Goal: Task Accomplishment & Management: Complete application form

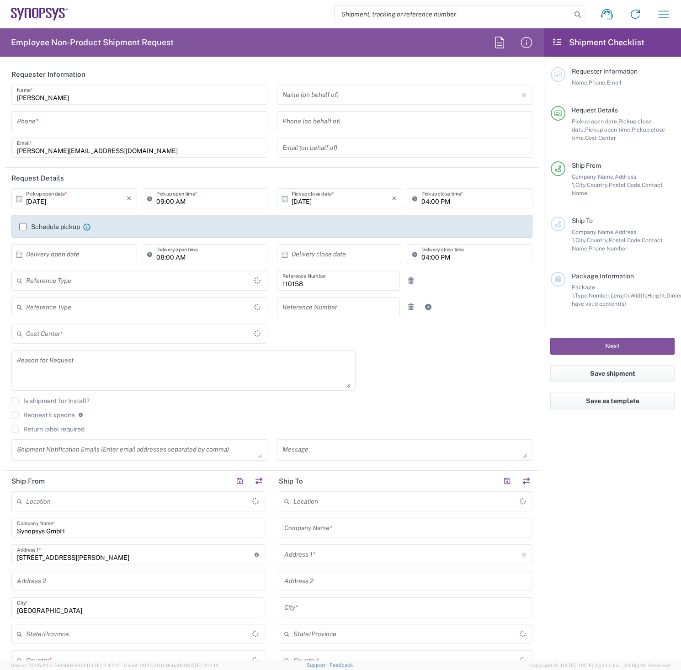
type input "Department"
type input "Delivered at Place"
type input "DE01, FAC, DE02, Munich 110158"
type input "Germany"
type input "Bavaria"
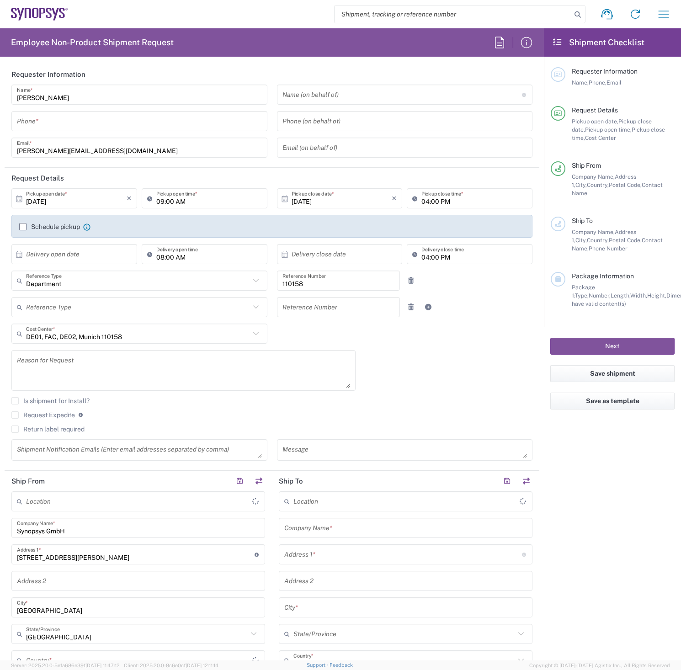
type input "Germany"
type input "Munich DE24"
click at [49, 118] on input "tel" at bounding box center [139, 121] width 245 height 16
drag, startPoint x: 73, startPoint y: 118, endPoint x: 7, endPoint y: 128, distance: 66.6
click at [7, 128] on div "Tatjana Chirilova Name * 08954196414 Phone * tatjana@synopsys.com Email *" at bounding box center [140, 125] width 266 height 80
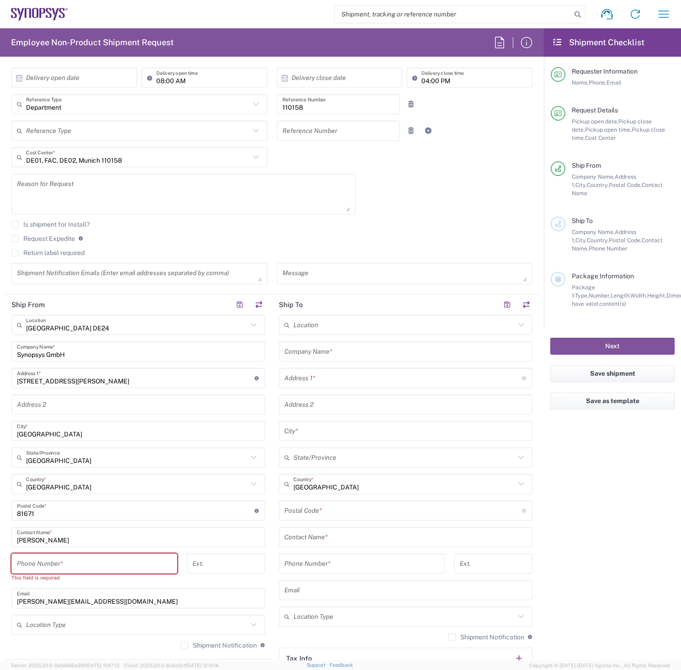
scroll to position [183, 0]
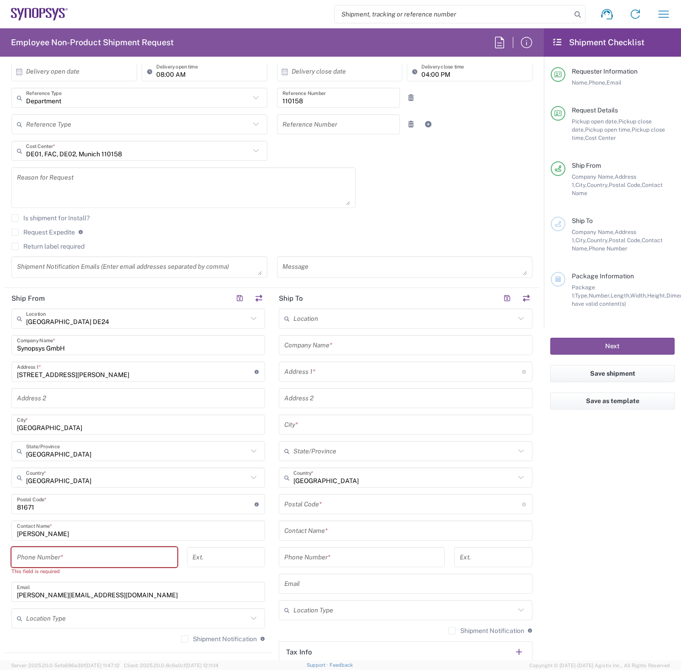
type input "08954196414"
click at [66, 554] on input "tel" at bounding box center [94, 557] width 155 height 16
paste input "08954196414"
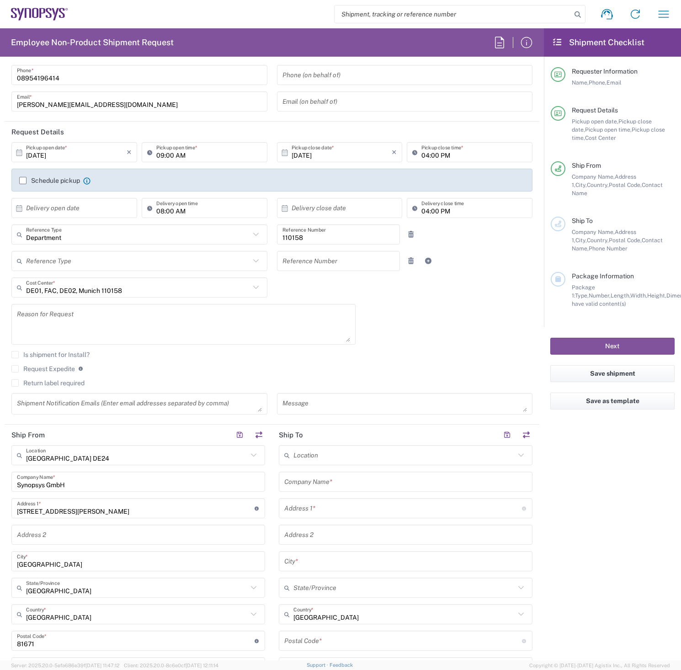
scroll to position [0, 0]
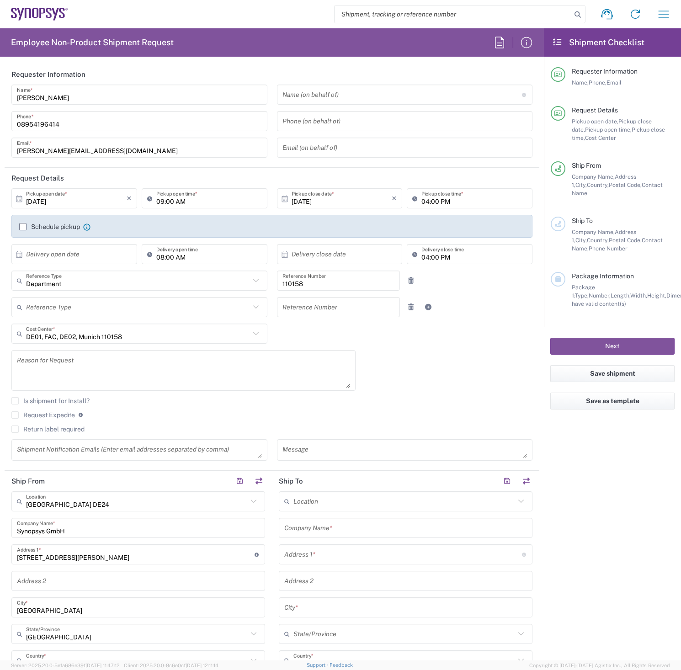
type input "08954196414"
click at [26, 227] on label "Schedule pickup" at bounding box center [49, 226] width 61 height 7
click at [23, 227] on input "Schedule pickup" at bounding box center [23, 227] width 0 height 0
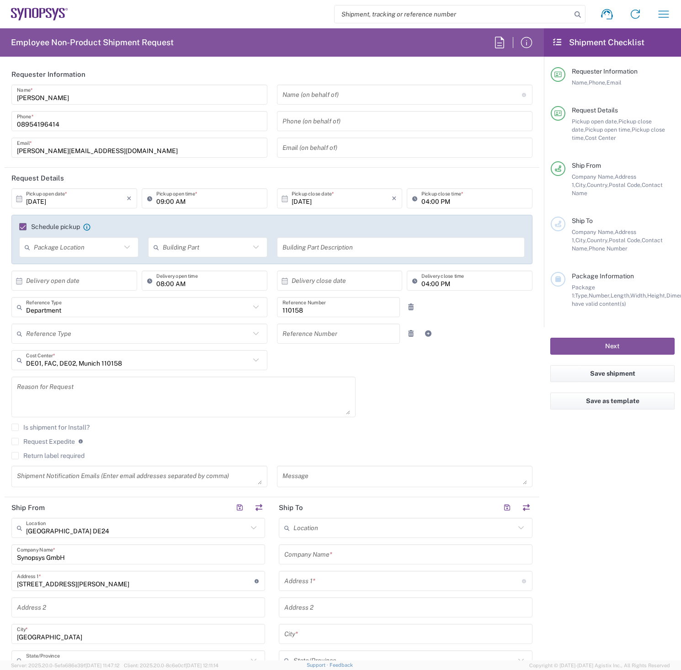
click at [424, 202] on input "04:00 PM" at bounding box center [474, 199] width 106 height 16
type input "03:00 PM"
click at [475, 320] on div "Department Reference Type Department Customer Ref Invoice Number Purchase Order…" at bounding box center [272, 310] width 531 height 27
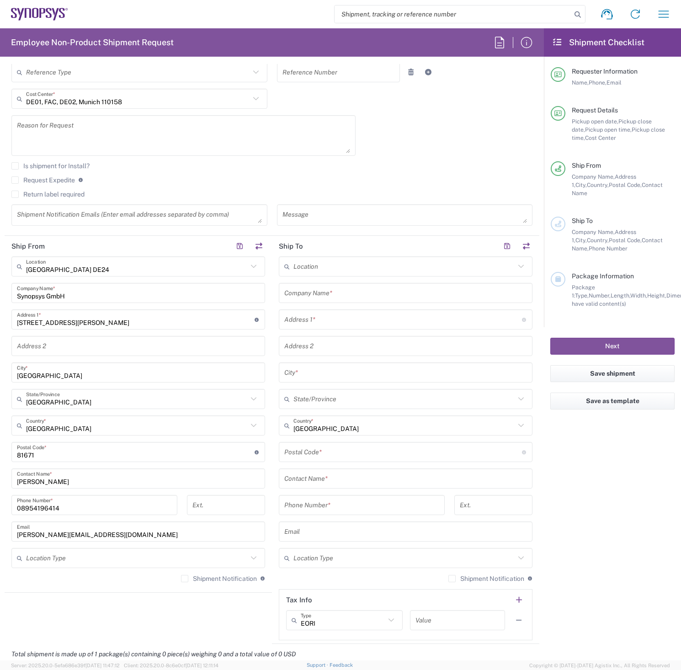
scroll to position [274, 0]
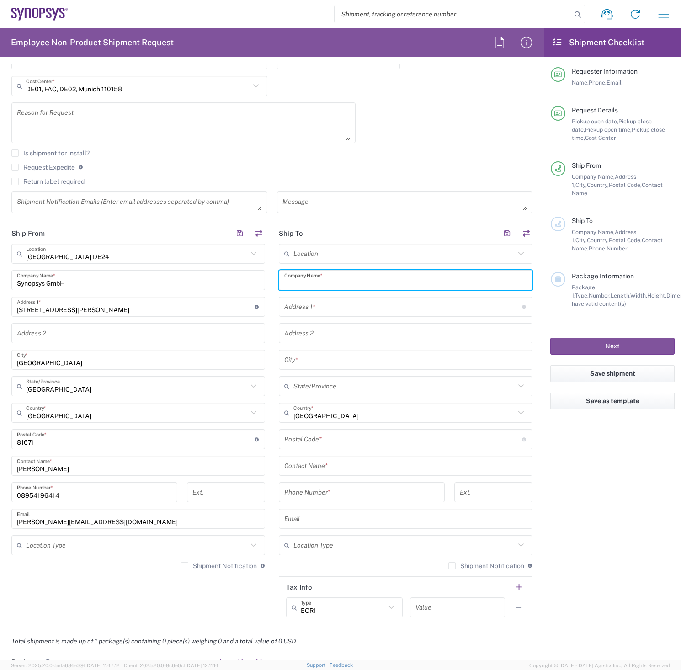
click at [345, 281] on input "text" at bounding box center [405, 280] width 243 height 16
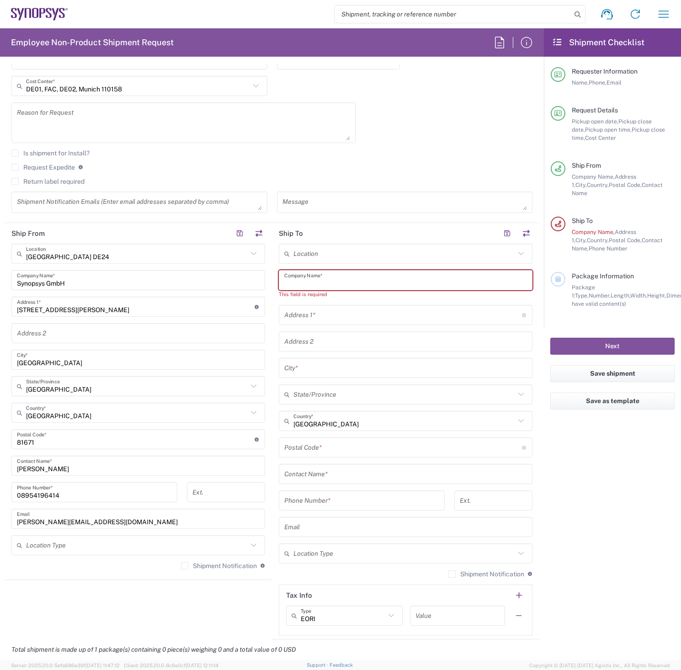
click at [360, 280] on input "text" at bounding box center [405, 280] width 243 height 16
paste input "James Gillespie"
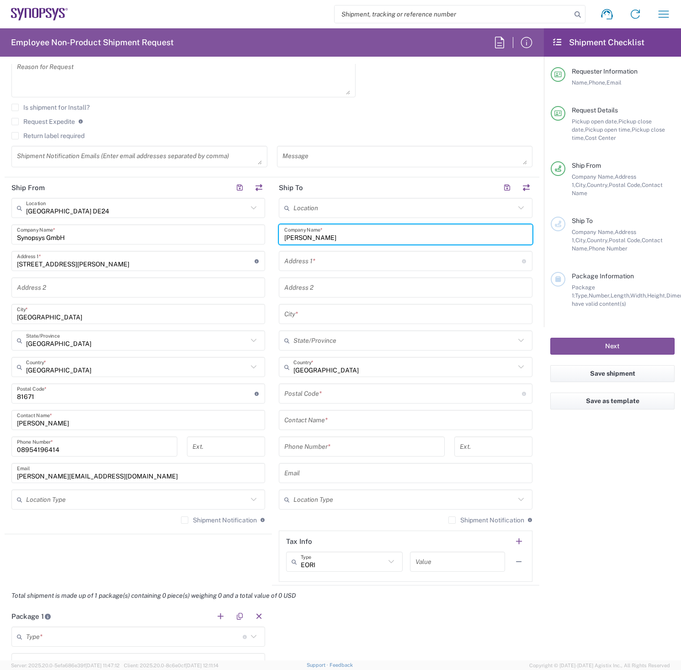
scroll to position [366, 0]
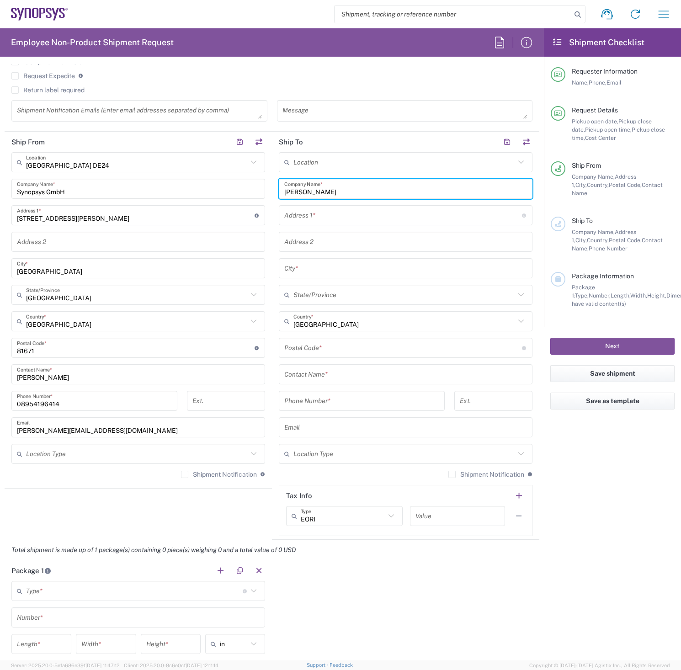
type input "James Gillespie"
click at [329, 372] on input "text" at bounding box center [405, 374] width 243 height 16
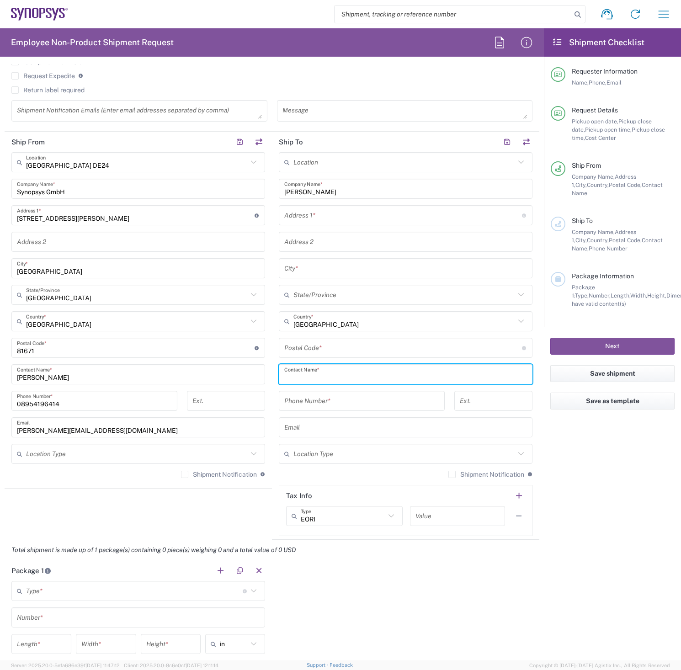
paste input "James Gillespie"
type input "James Gillespie"
click at [334, 218] on input "text" at bounding box center [403, 215] width 238 height 16
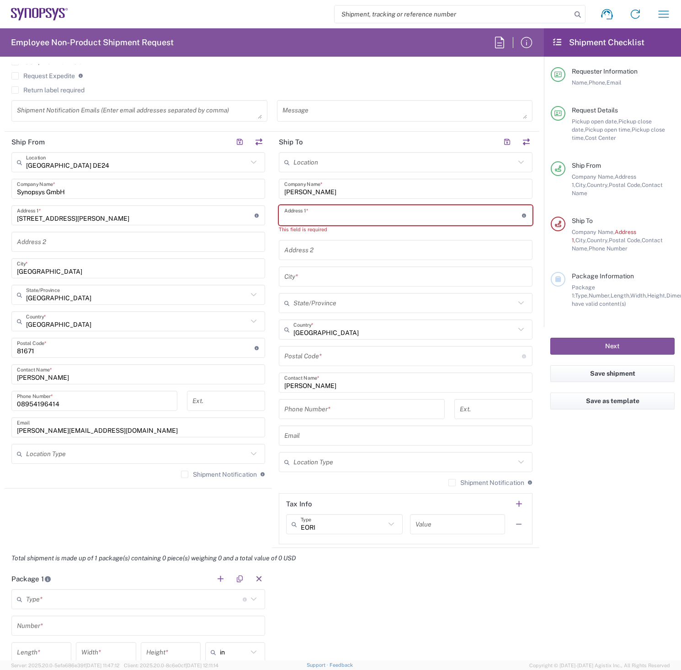
click at [378, 214] on input "text" at bounding box center [403, 215] width 238 height 16
paste input "Lena-Christ_str. 4a"
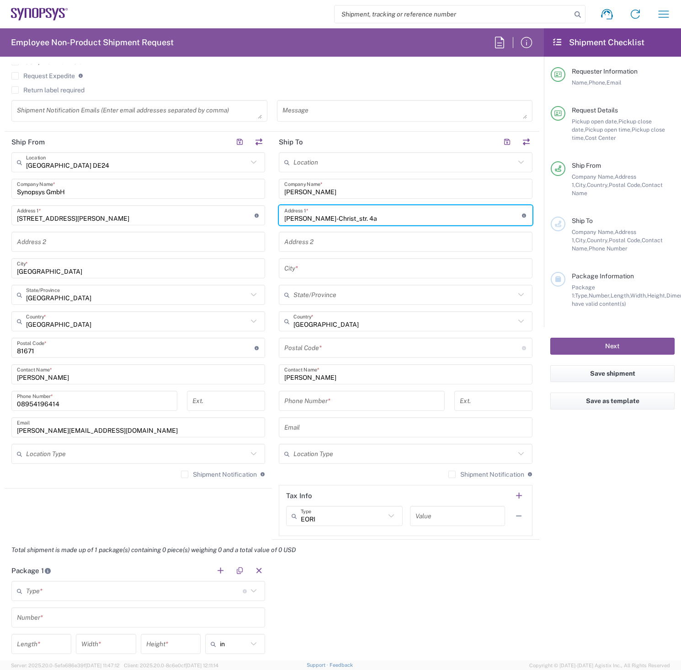
type input "Lena-Christ_str. 4a"
click at [314, 267] on input "text" at bounding box center [405, 268] width 243 height 16
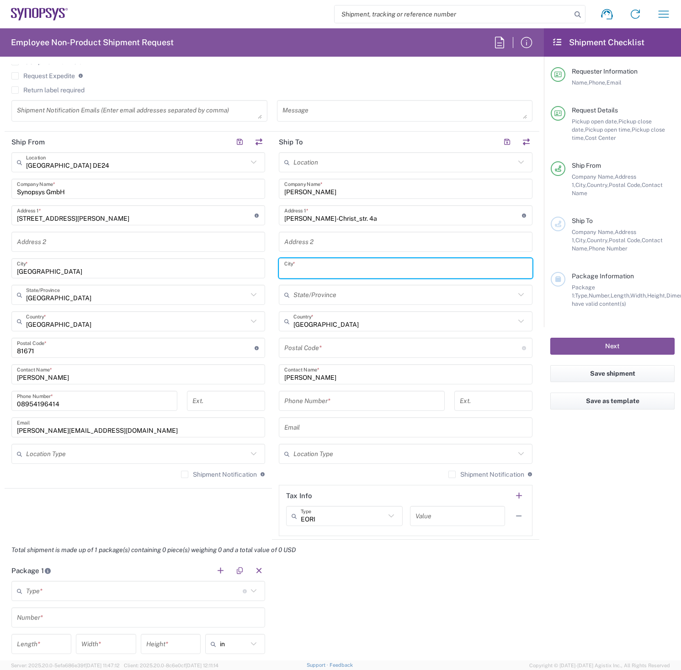
paste input "Grafing bei Muenchen"
type input "Grafing bei Muenchen"
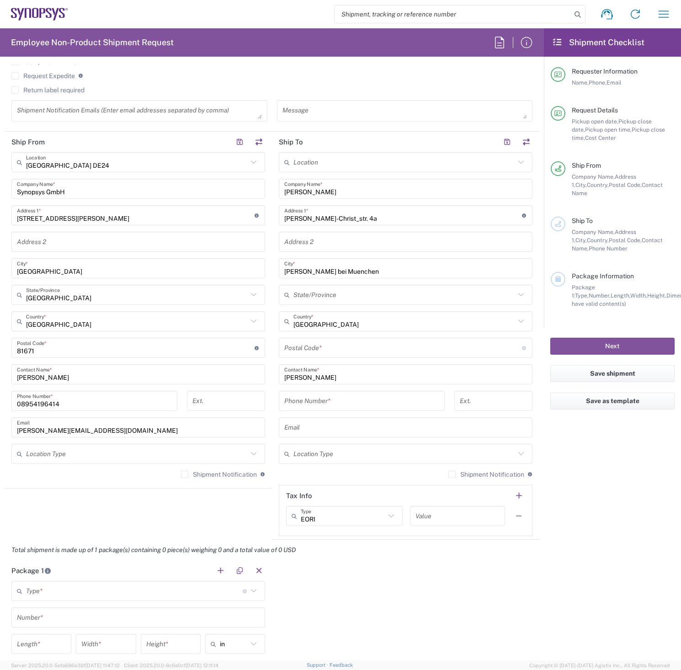
click at [302, 348] on input "undefined" at bounding box center [403, 348] width 238 height 16
paste input "85567"
type input "85567"
click at [337, 403] on input "tel" at bounding box center [361, 401] width 155 height 16
paste input "0151.22079846"
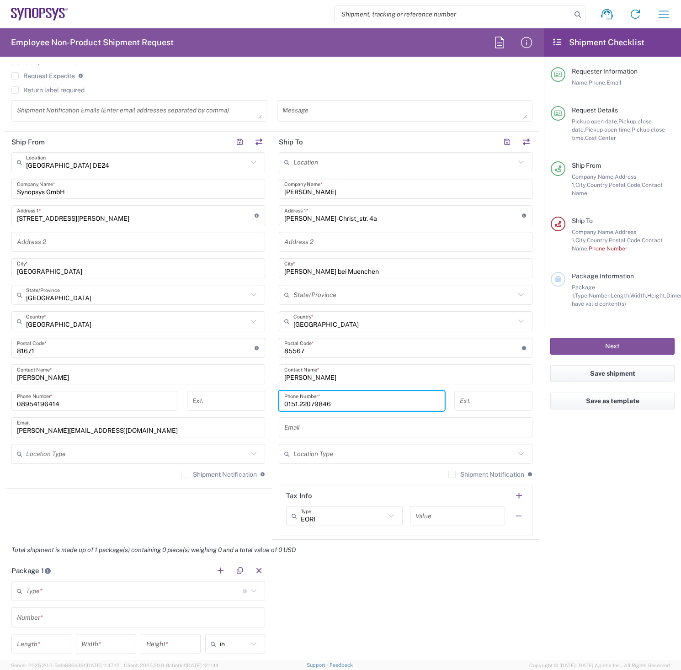
click at [296, 405] on input "0151.22079846" at bounding box center [361, 401] width 155 height 16
click at [349, 403] on input "015122079846" at bounding box center [361, 401] width 155 height 16
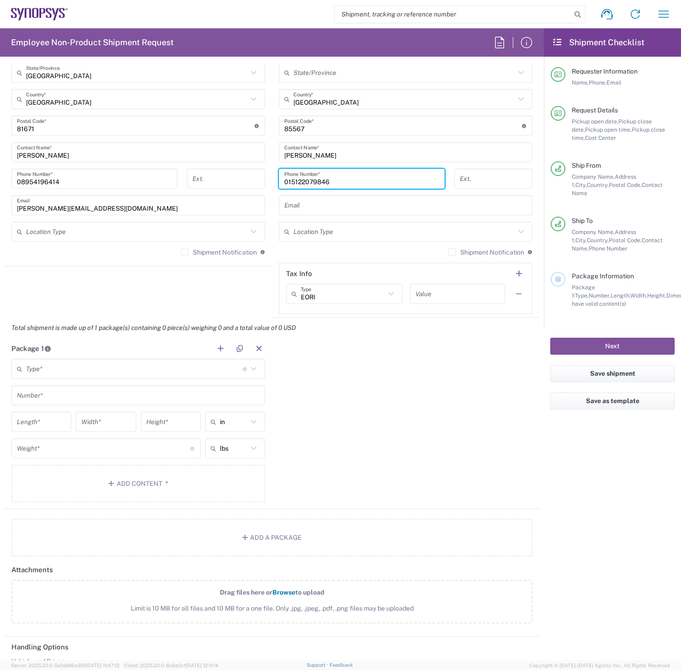
scroll to position [640, 0]
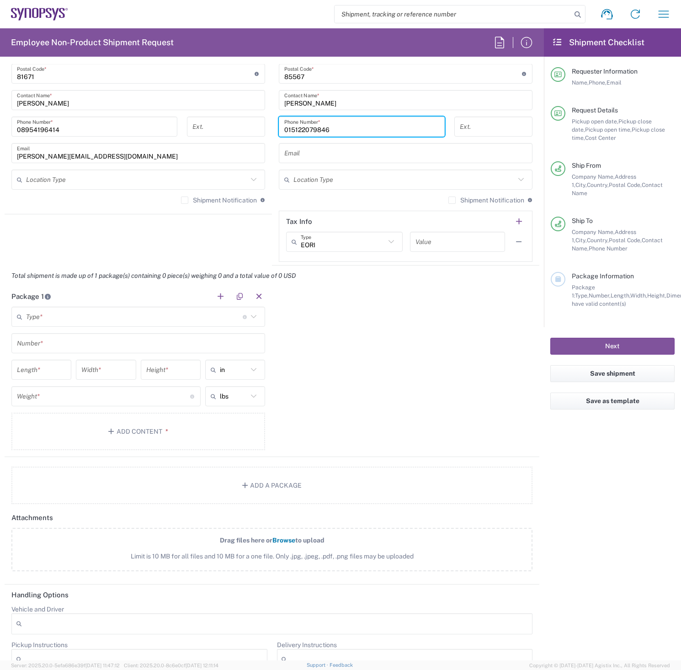
type input "015122079846"
click at [66, 310] on input "text" at bounding box center [134, 317] width 217 height 16
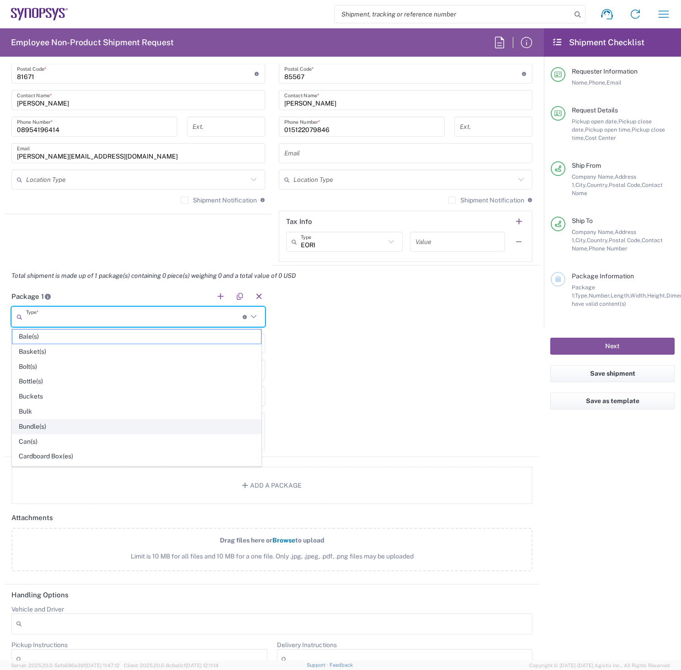
scroll to position [46, 0]
click at [29, 424] on span "Carton(s)" at bounding box center [136, 426] width 249 height 14
type input "Carton(s)"
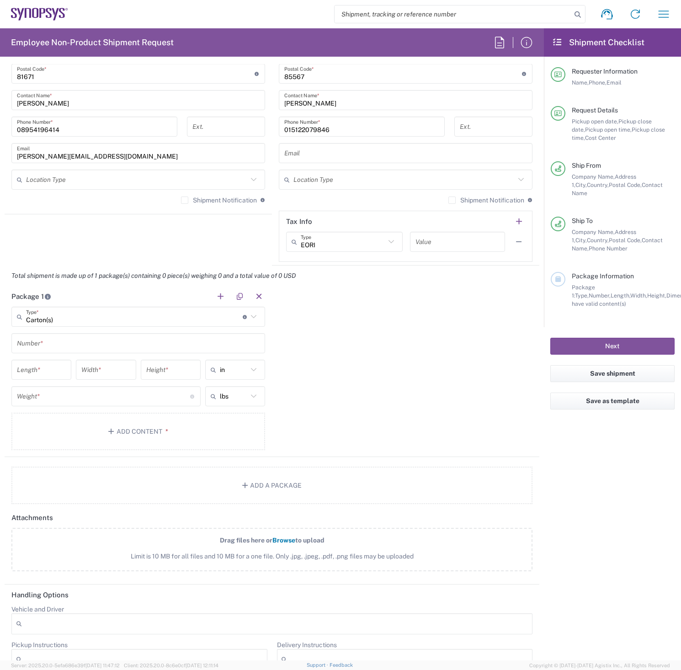
click at [111, 339] on input "text" at bounding box center [138, 343] width 243 height 16
type input "1"
click at [244, 372] on input "text" at bounding box center [234, 369] width 28 height 15
click at [220, 405] on span "cm" at bounding box center [231, 405] width 57 height 14
type input "cm"
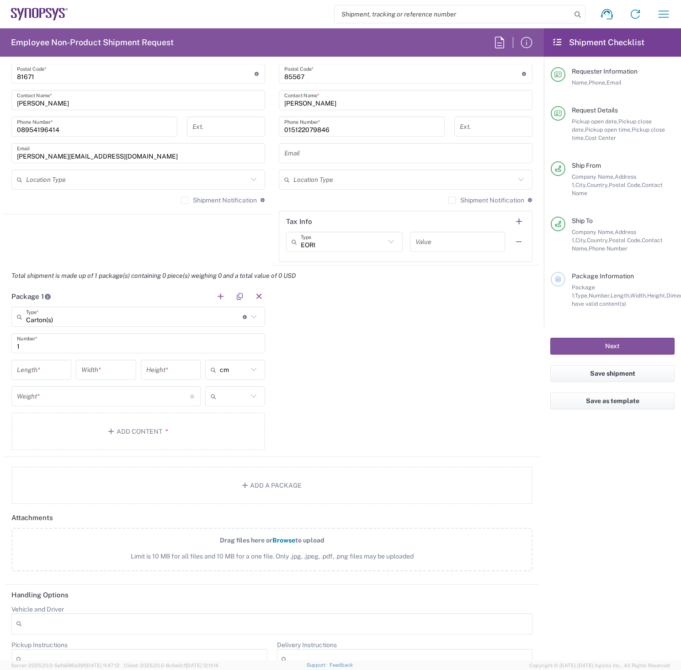
click at [234, 398] on input "text" at bounding box center [234, 396] width 28 height 15
click at [222, 433] on span "kgs" at bounding box center [231, 431] width 57 height 14
type input "kgs"
click at [40, 372] on input "number" at bounding box center [41, 370] width 49 height 16
type input "27"
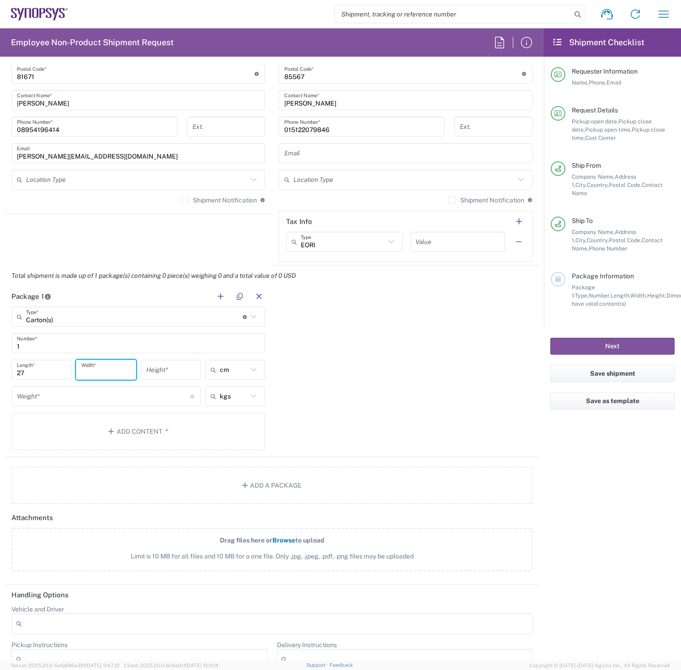
click at [86, 368] on input "number" at bounding box center [105, 370] width 49 height 16
type input "19"
click at [153, 368] on input "number" at bounding box center [170, 370] width 49 height 16
type input "9"
click at [98, 396] on input "number" at bounding box center [103, 396] width 173 height 16
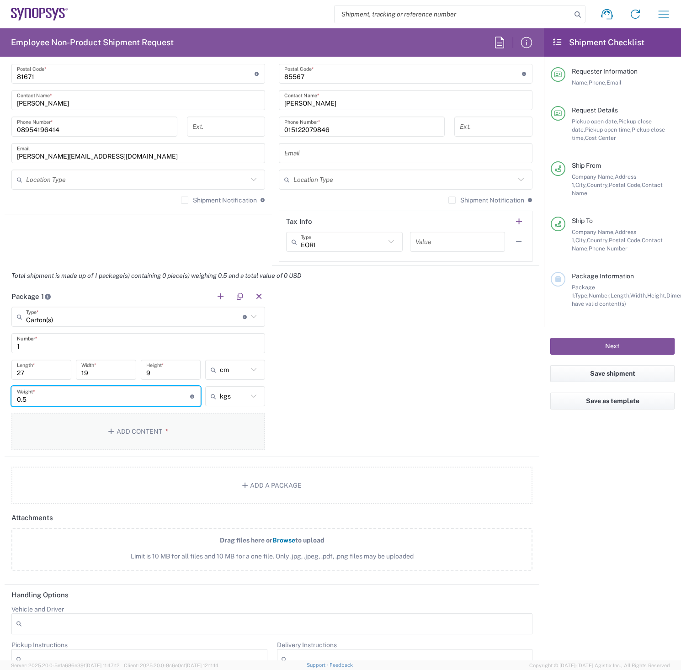
type input "0.5"
click at [104, 429] on button "Add Content *" at bounding box center [138, 431] width 254 height 37
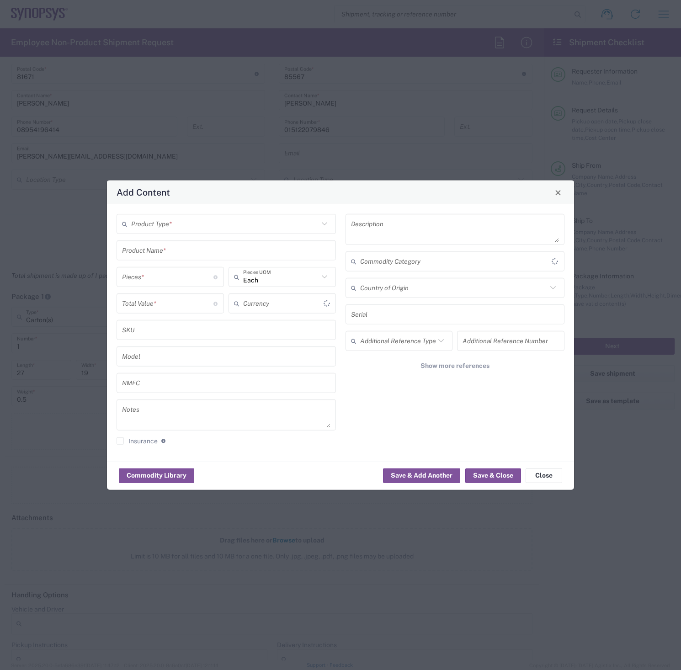
type input "US Dollar"
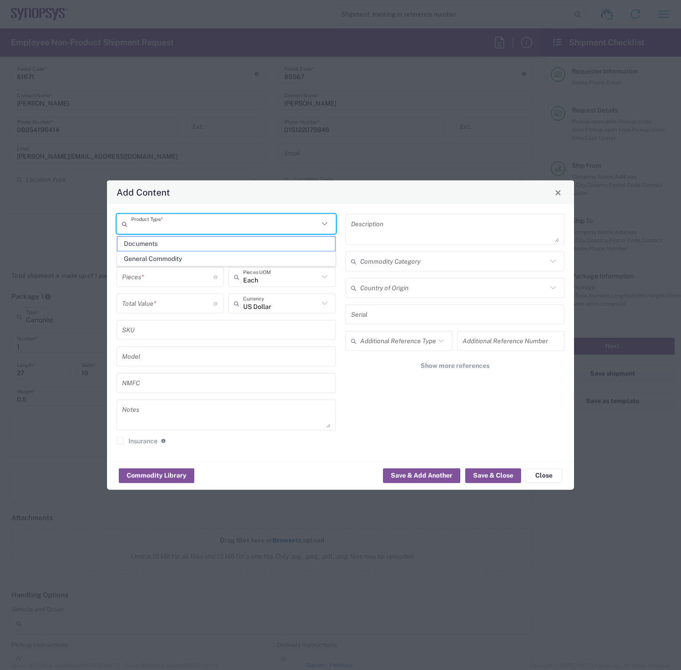
click at [195, 227] on input "text" at bounding box center [224, 224] width 187 height 16
click at [170, 246] on span "Documents" at bounding box center [226, 244] width 218 height 14
type input "Documents"
type input "1"
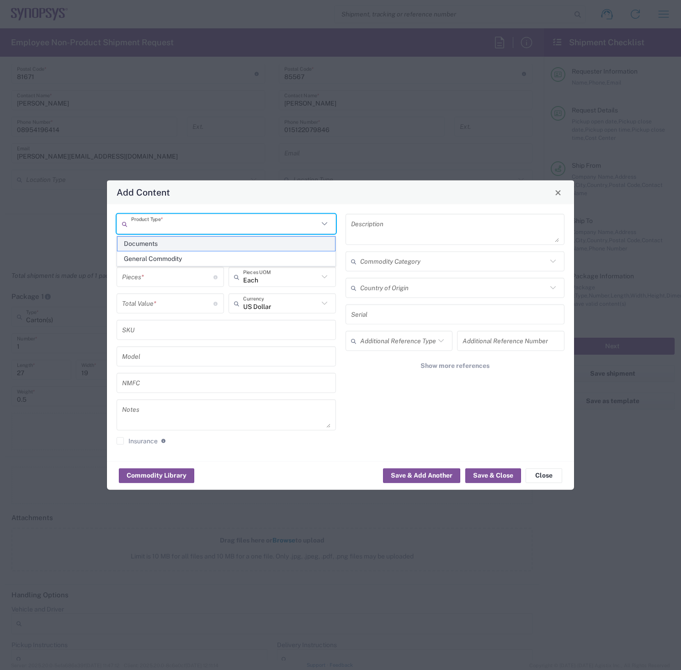
type input "1"
type textarea "Documents"
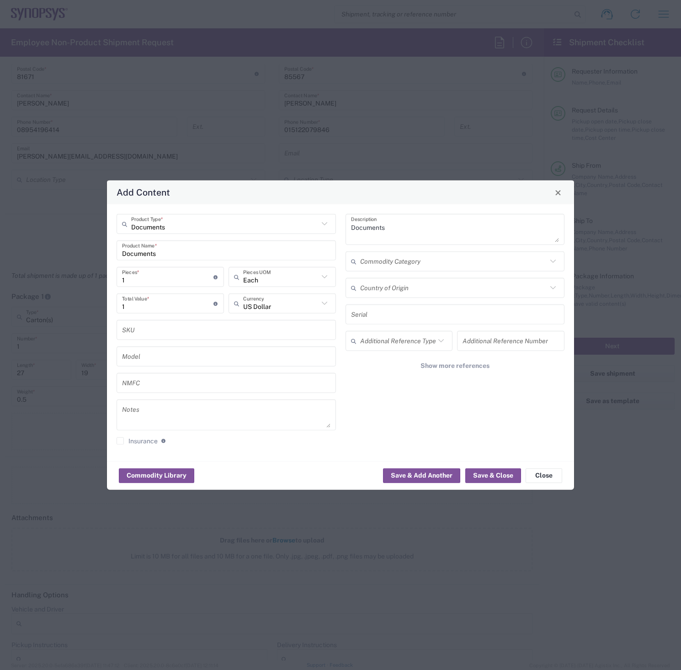
click at [156, 275] on input "1" at bounding box center [167, 277] width 91 height 16
click at [318, 277] on input "text" at bounding box center [280, 277] width 75 height 16
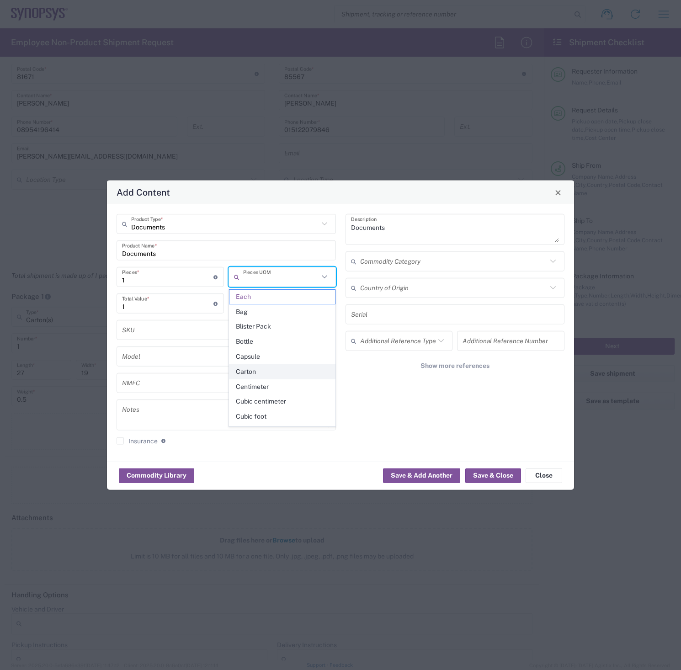
click at [262, 372] on span "Carton" at bounding box center [282, 372] width 106 height 14
type input "Carton"
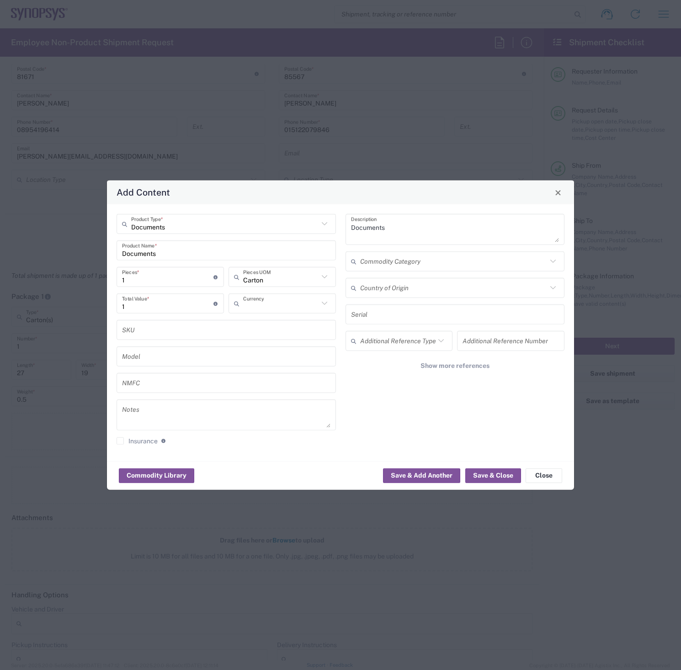
click at [293, 303] on input "text" at bounding box center [280, 303] width 75 height 16
click at [240, 321] on span "Euro" at bounding box center [282, 323] width 106 height 14
type input "Euro"
click at [144, 305] on input "1" at bounding box center [167, 303] width 91 height 16
type input "150"
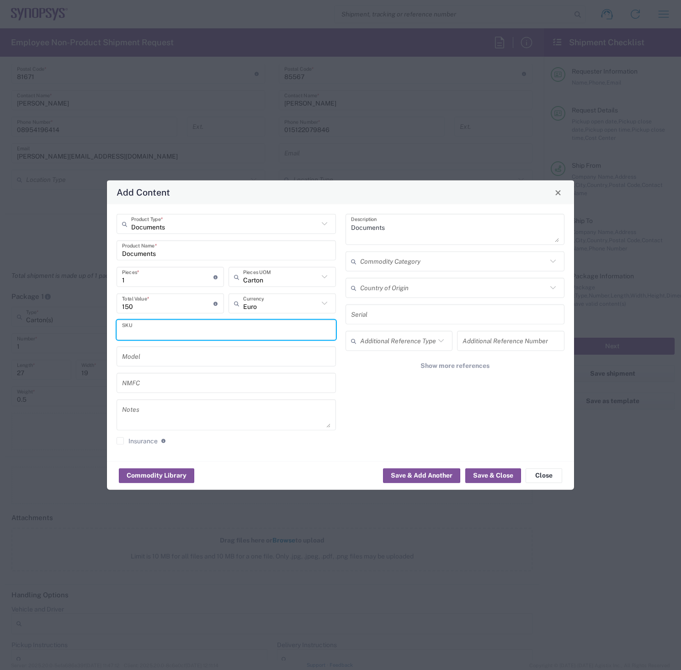
click at [265, 325] on input "text" at bounding box center [226, 330] width 208 height 16
click at [493, 477] on button "Save & Close" at bounding box center [493, 475] width 56 height 15
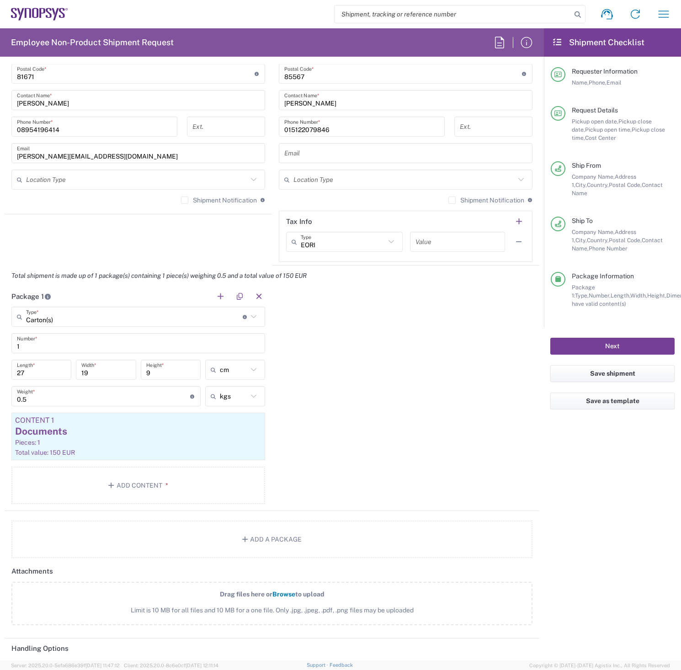
click at [615, 338] on button "Next" at bounding box center [612, 346] width 124 height 17
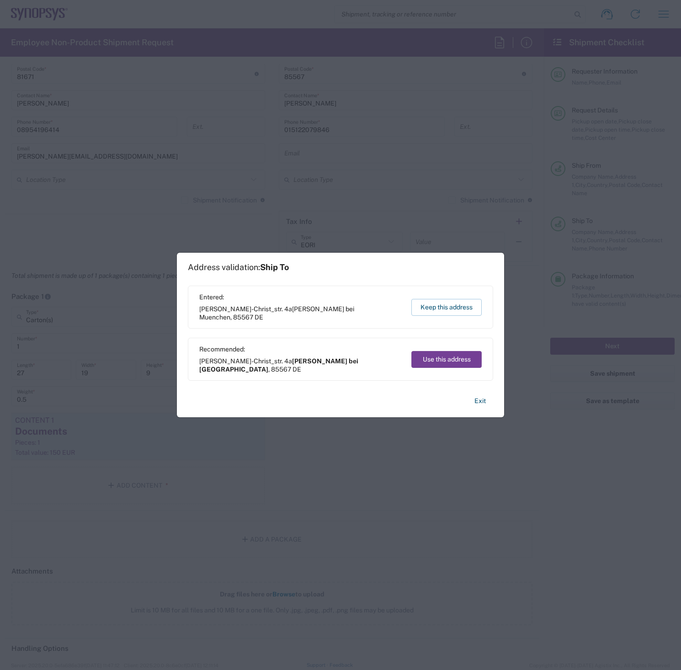
click at [444, 358] on button "Use this address" at bounding box center [446, 359] width 70 height 17
type input "Grafing bei München"
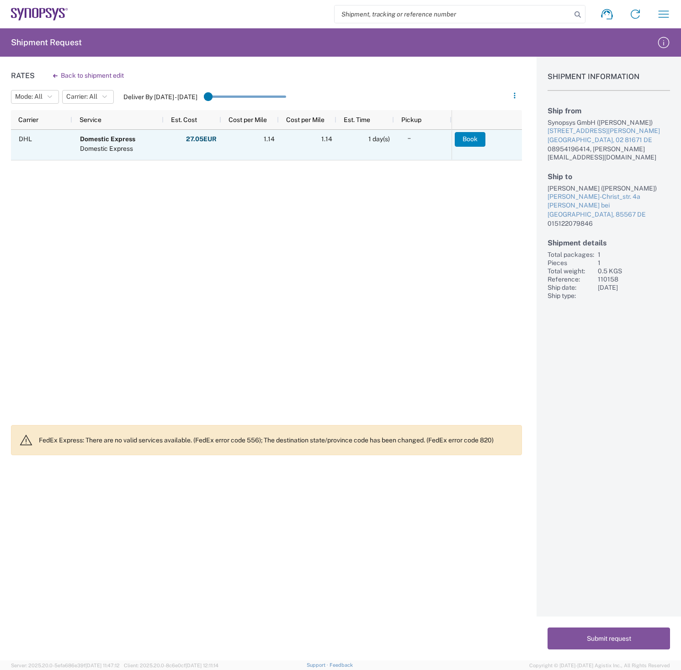
click at [471, 137] on button "Book" at bounding box center [470, 139] width 31 height 15
